Goal: Task Accomplishment & Management: Manage account settings

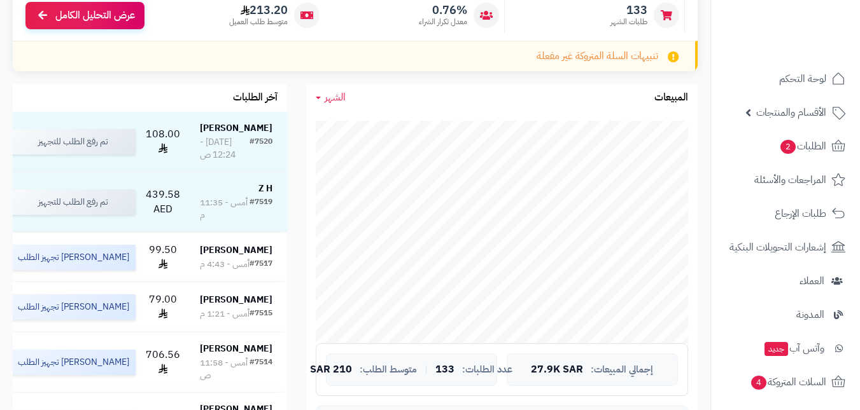
scroll to position [191, 0]
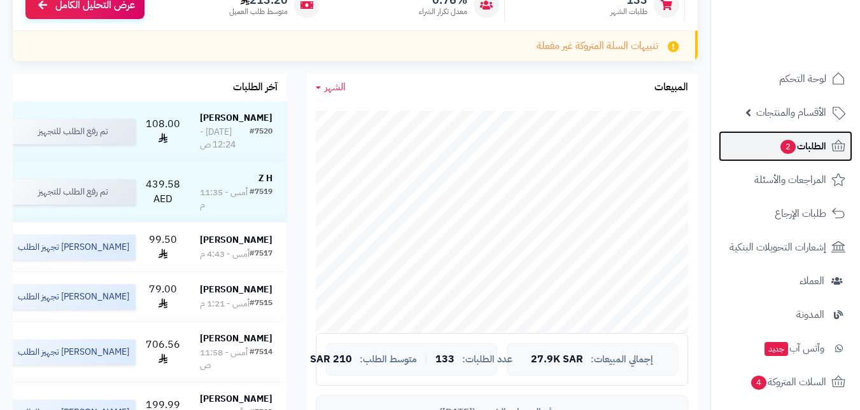
click at [781, 146] on span "2" at bounding box center [787, 147] width 15 height 14
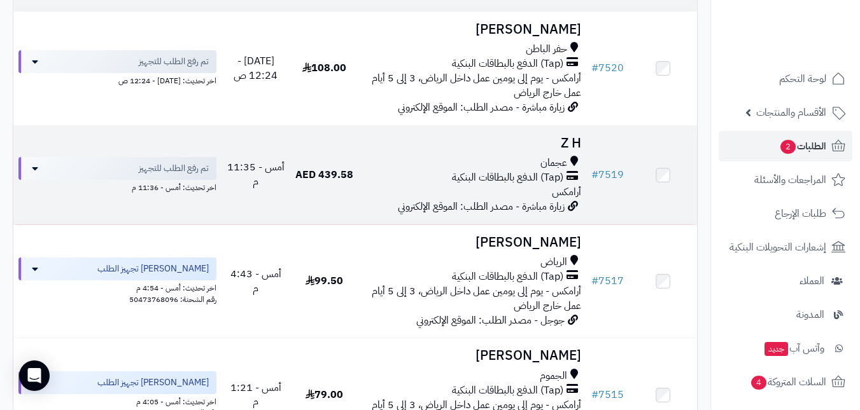
scroll to position [191, 0]
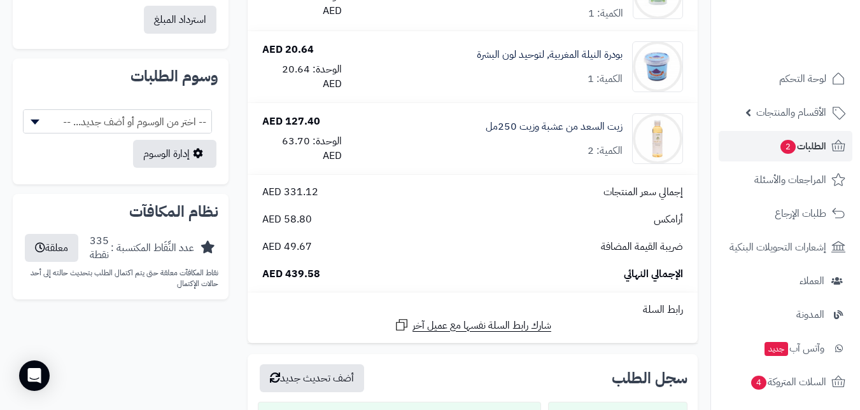
scroll to position [636, 0]
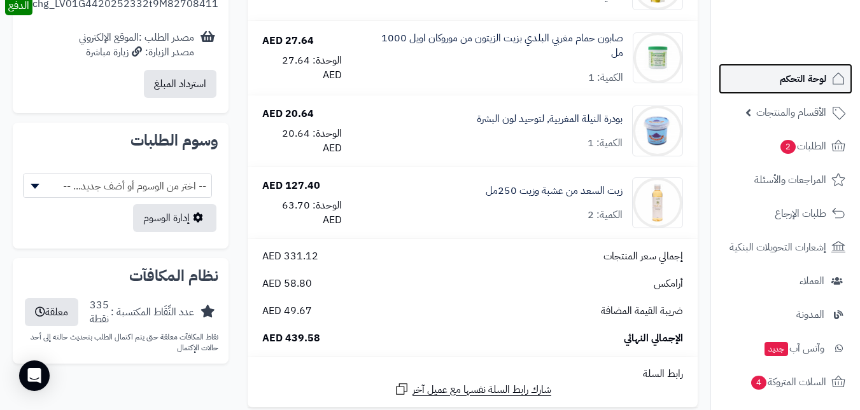
click at [788, 80] on span "لوحة التحكم" at bounding box center [803, 79] width 46 height 18
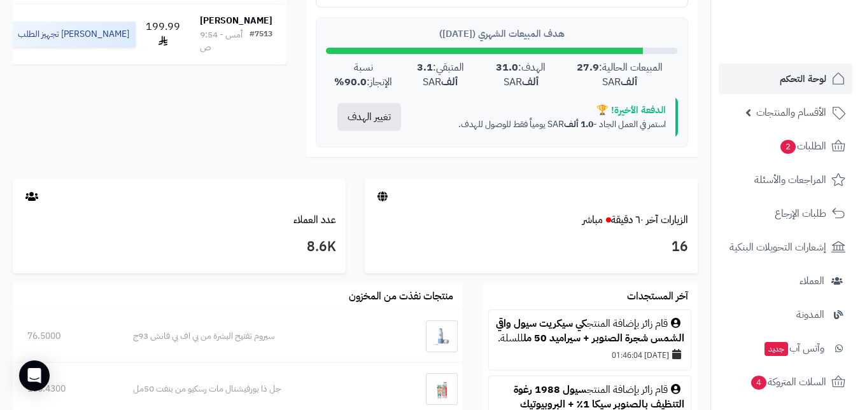
scroll to position [573, 0]
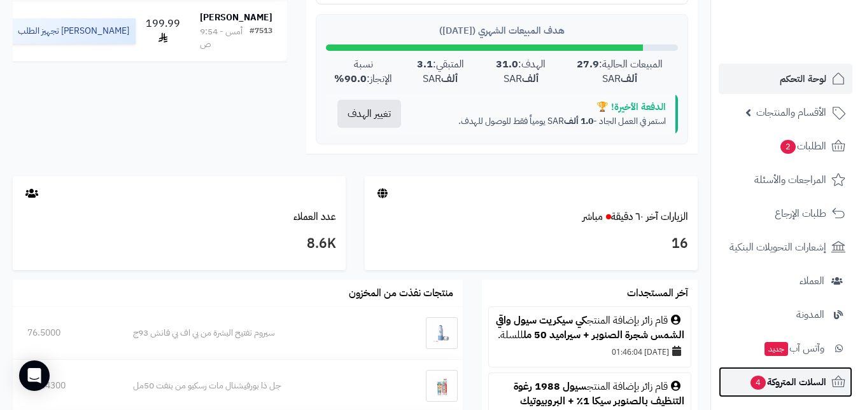
click at [785, 380] on span "السلات المتروكة 4" at bounding box center [787, 383] width 77 height 18
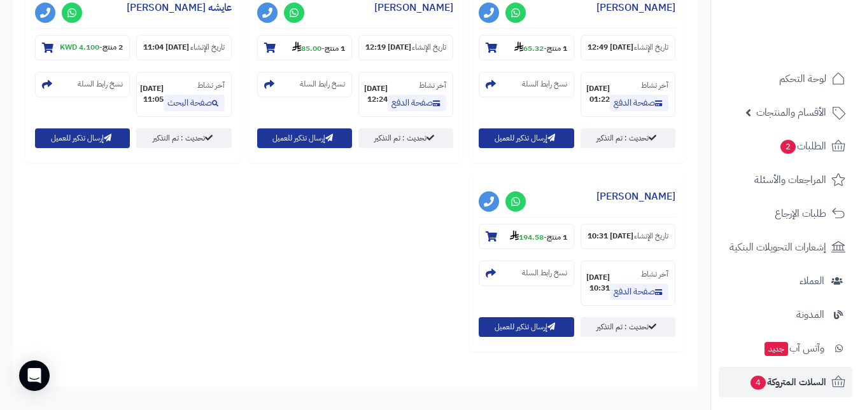
scroll to position [636, 0]
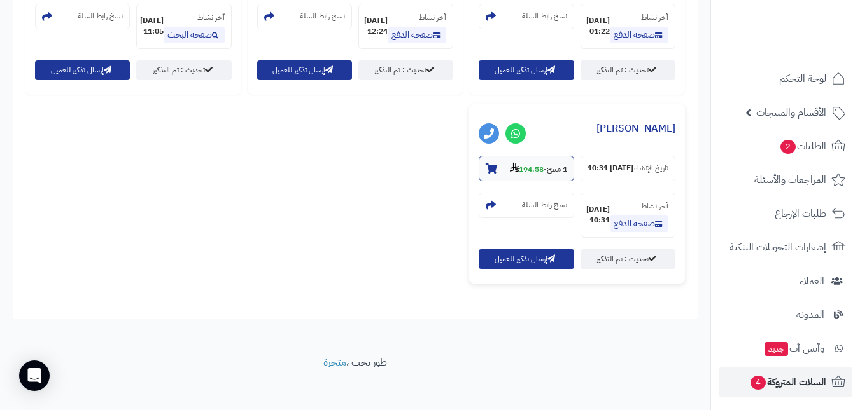
click at [521, 175] on strong "194.58" at bounding box center [527, 169] width 34 height 11
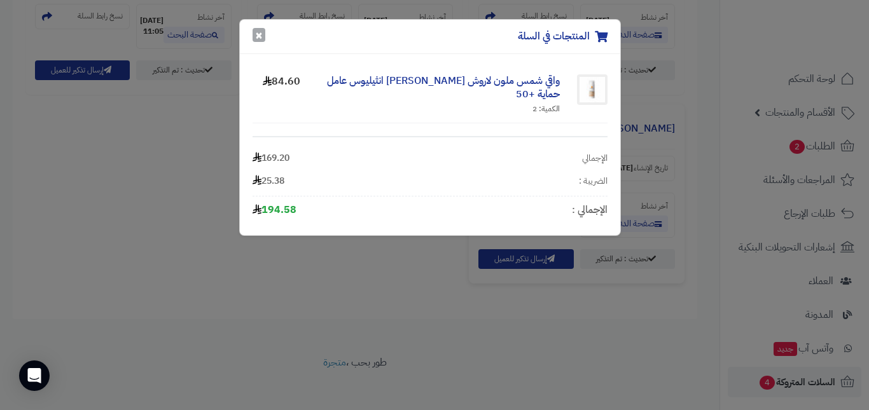
drag, startPoint x: 256, startPoint y: 32, endPoint x: 144, endPoint y: 139, distance: 154.4
click at [256, 33] on button "×" at bounding box center [259, 36] width 13 height 14
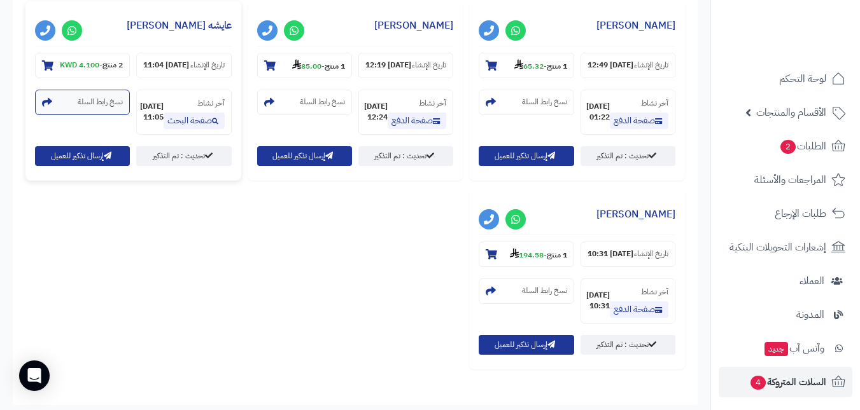
scroll to position [509, 0]
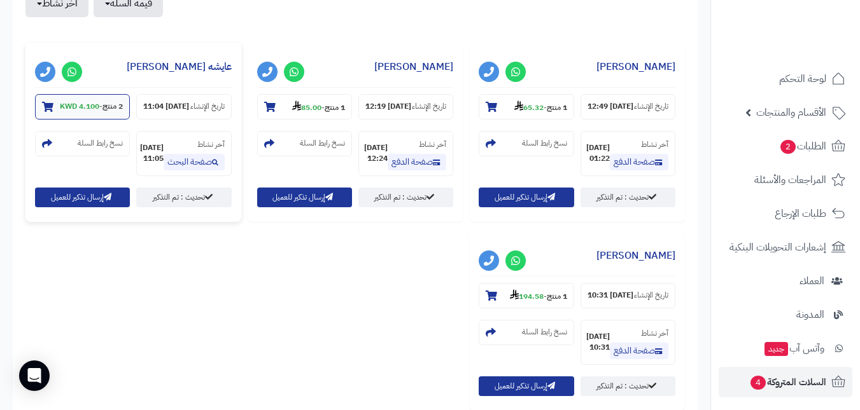
click at [86, 109] on strong "4.100 KWD" at bounding box center [79, 106] width 39 height 11
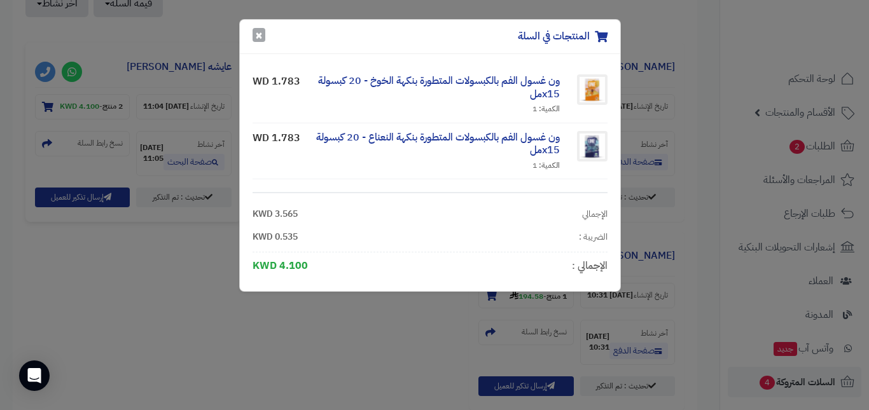
click at [260, 32] on button "×" at bounding box center [259, 35] width 13 height 14
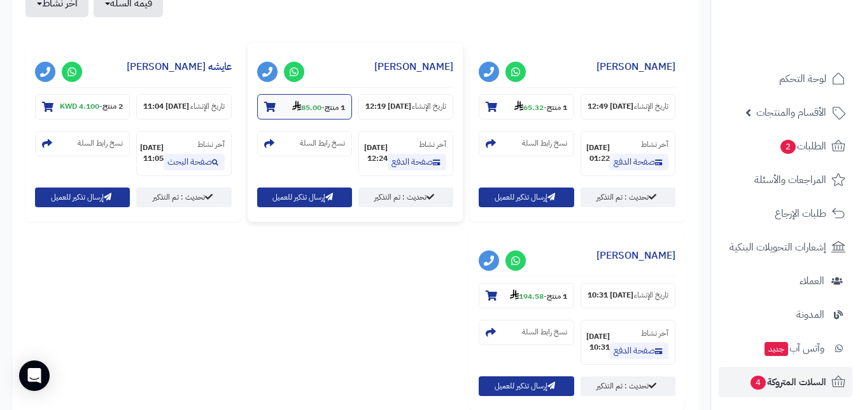
click at [327, 107] on strong "1 منتج" at bounding box center [335, 107] width 20 height 11
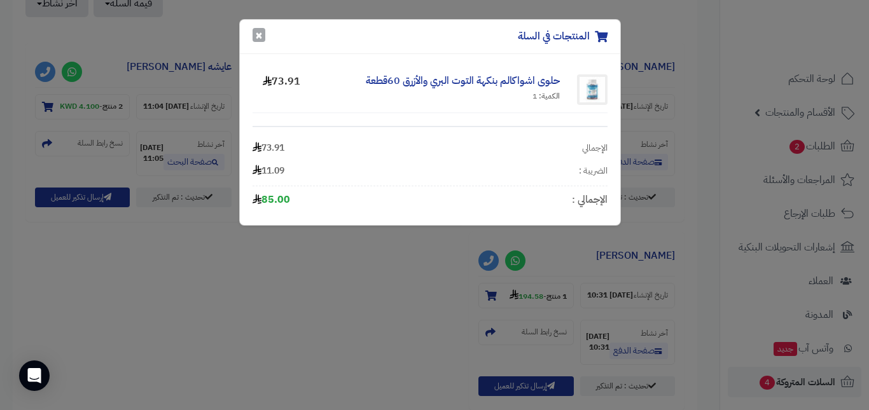
drag, startPoint x: 256, startPoint y: 38, endPoint x: 395, endPoint y: 80, distance: 144.9
click at [256, 38] on button "×" at bounding box center [259, 35] width 13 height 14
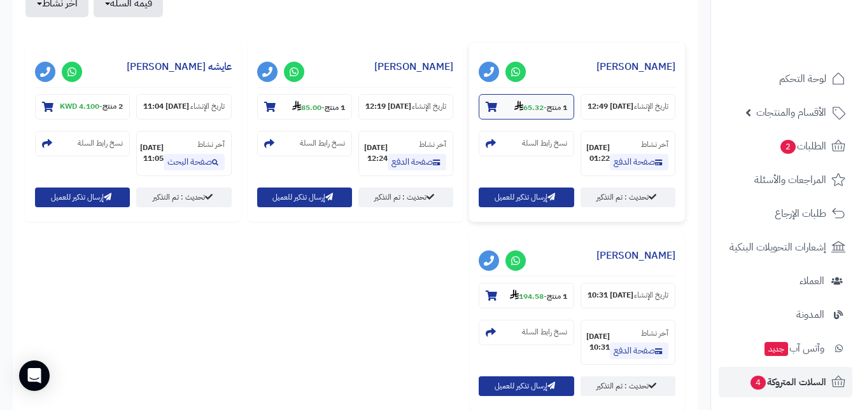
click at [532, 109] on strong "65.32" at bounding box center [528, 107] width 29 height 11
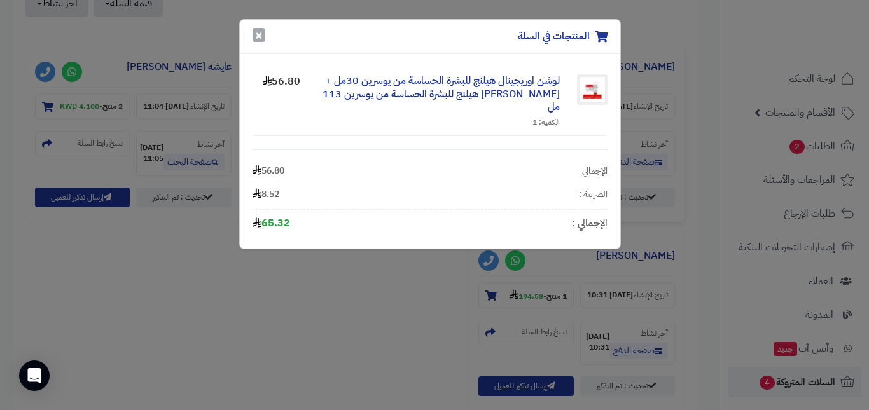
click at [260, 38] on button "×" at bounding box center [259, 35] width 13 height 14
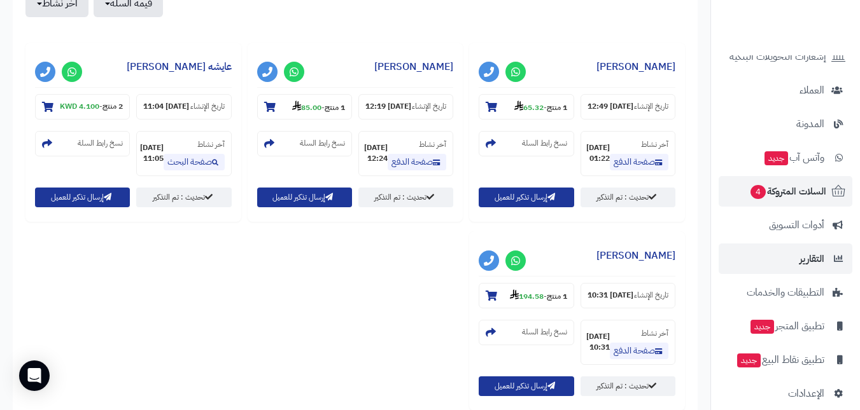
scroll to position [0, 0]
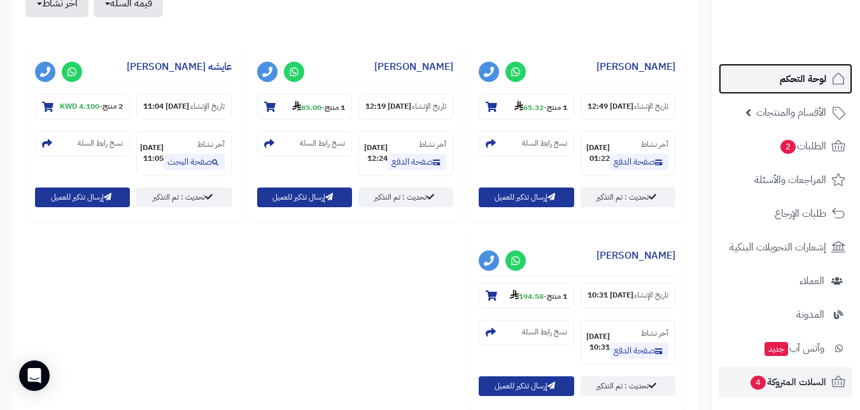
click at [801, 82] on span "لوحة التحكم" at bounding box center [803, 79] width 46 height 18
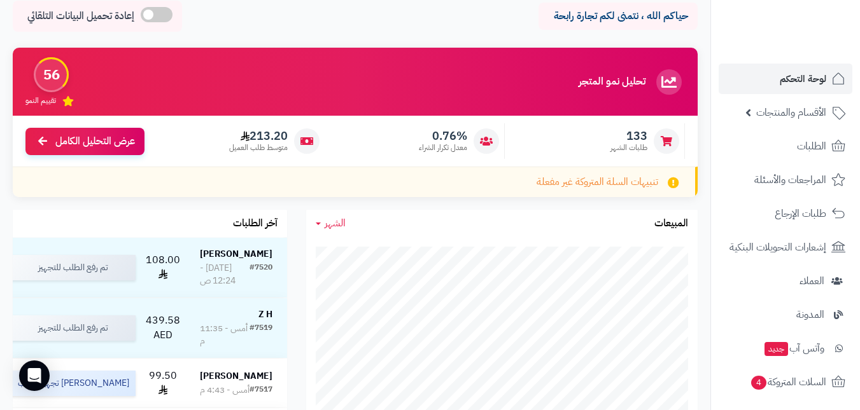
scroll to position [127, 0]
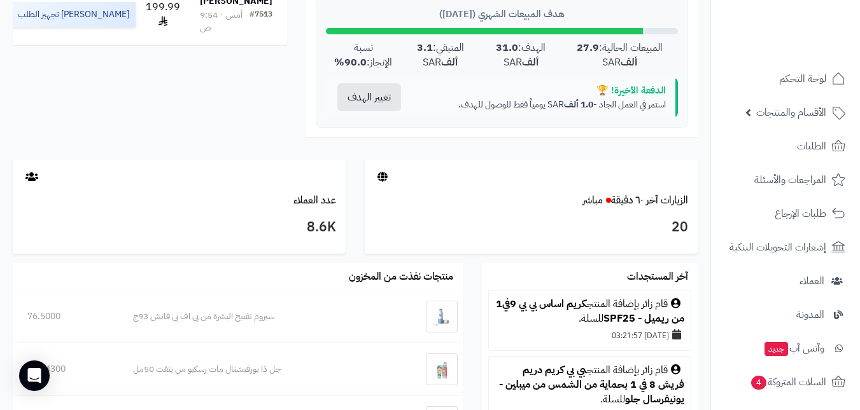
scroll to position [764, 0]
